Goal: Task Accomplishment & Management: Use online tool/utility

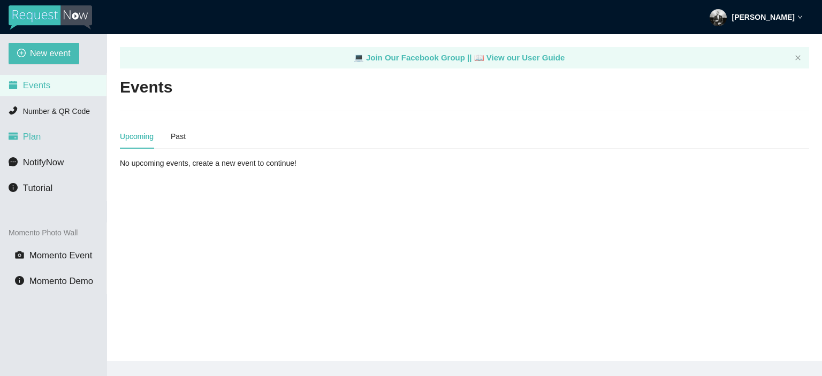
click at [796, 14] on div "[PERSON_NAME]" at bounding box center [755, 17] width 93 height 34
click at [33, 140] on span "Plan" at bounding box center [32, 137] width 18 height 10
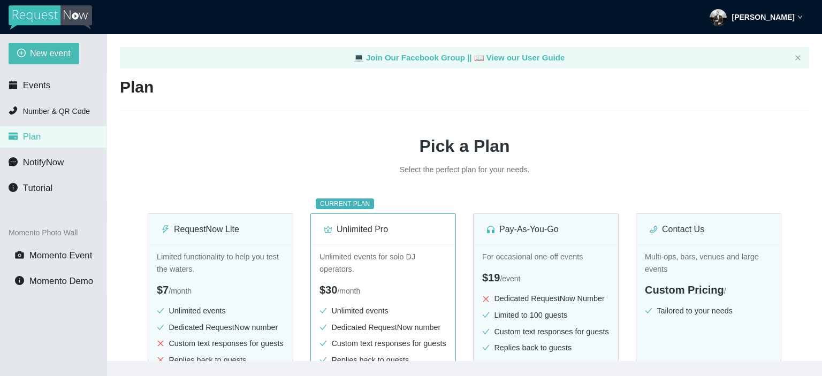
click at [35, 136] on span "Plan" at bounding box center [32, 137] width 18 height 10
click at [784, 10] on div "[PERSON_NAME]" at bounding box center [755, 17] width 93 height 34
click at [592, 271] on div "$19 / event" at bounding box center [545, 278] width 127 height 17
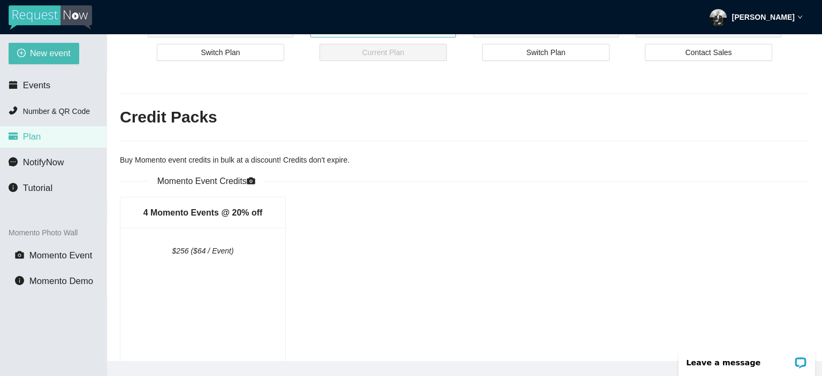
scroll to position [468, 0]
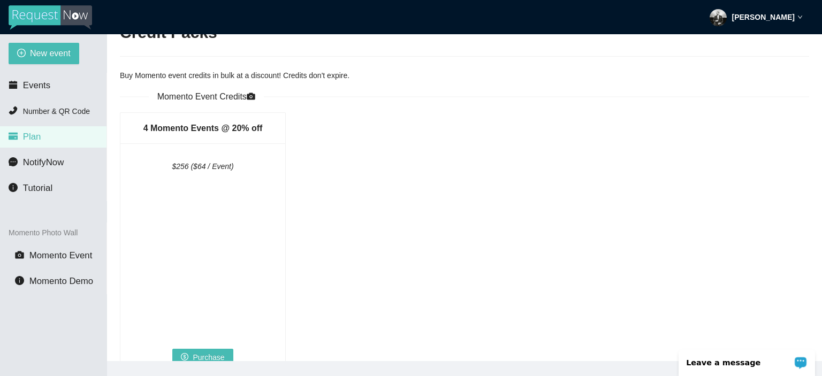
click at [732, 365] on p "Leave a message" at bounding box center [739, 362] width 106 height 9
